Goal: Task Accomplishment & Management: Manage account settings

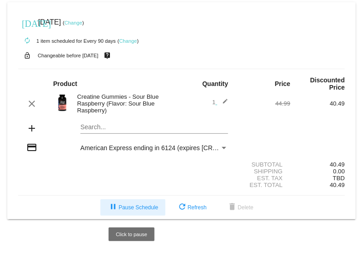
click at [144, 206] on span "pause Pause Schedule" at bounding box center [133, 207] width 50 height 6
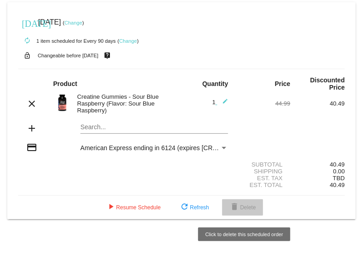
click at [239, 207] on mat-icon "delete" at bounding box center [235, 207] width 11 height 11
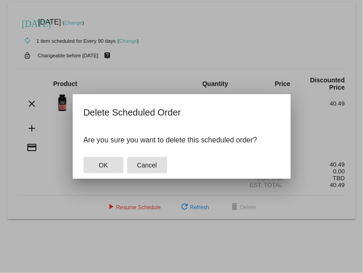
click at [157, 164] on span "Cancel" at bounding box center [147, 164] width 20 height 7
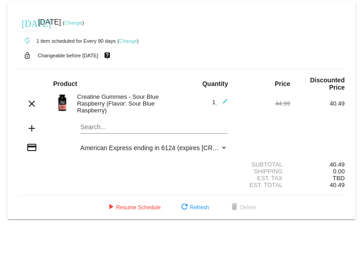
click at [82, 25] on link "Change" at bounding box center [74, 22] width 18 height 5
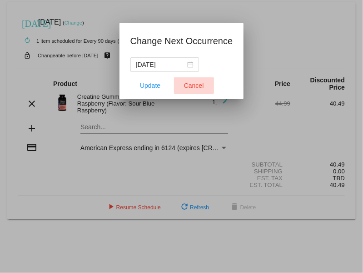
click at [200, 78] on button "Cancel" at bounding box center [194, 85] width 40 height 16
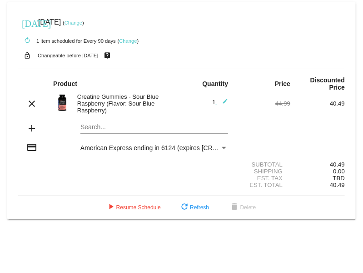
click at [128, 38] on div "autorenew 1 item scheduled for Every 90 days ( Change )" at bounding box center [181, 40] width 327 height 18
click at [129, 42] on link "Change" at bounding box center [128, 40] width 18 height 5
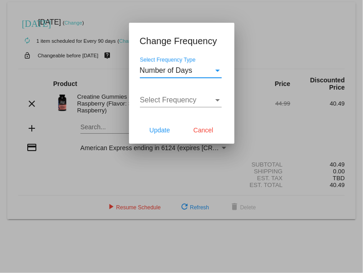
click at [204, 74] on div "Number of Days" at bounding box center [177, 70] width 74 height 8
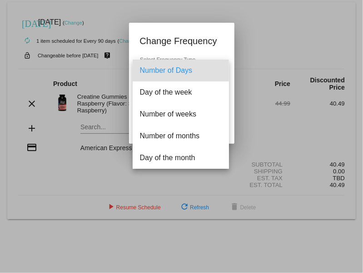
click at [214, 53] on div at bounding box center [181, 136] width 363 height 273
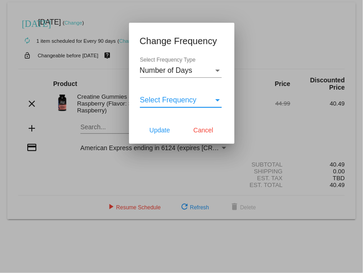
click at [207, 100] on div "Select Frequency" at bounding box center [177, 100] width 74 height 8
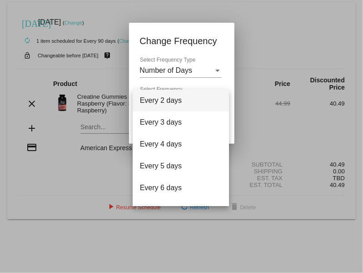
click at [329, 71] on div at bounding box center [181, 136] width 363 height 273
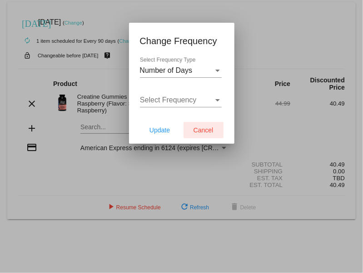
click at [206, 133] on span "Cancel" at bounding box center [204, 129] width 20 height 7
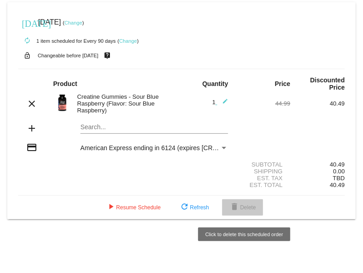
click at [243, 204] on button "delete Delete" at bounding box center [242, 207] width 41 height 16
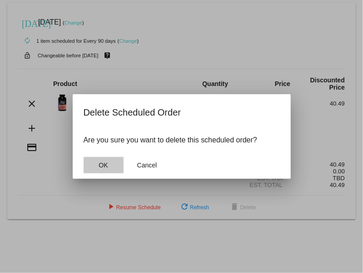
click at [107, 166] on span "OK" at bounding box center [103, 164] width 9 height 7
